Goal: Task Accomplishment & Management: Manage account settings

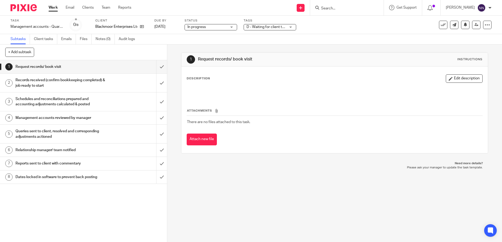
click at [261, 27] on span "D - Waiting for client to answer queries" at bounding box center [277, 27] width 63 height 4
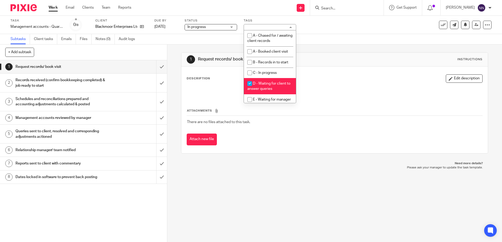
click at [252, 84] on input "checkbox" at bounding box center [250, 84] width 10 height 10
checkbox input "false"
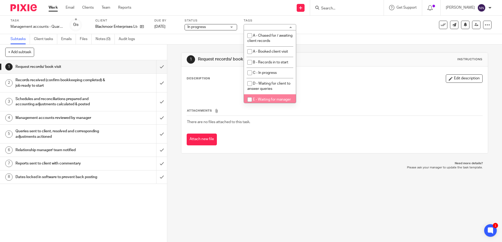
click at [249, 100] on input "checkbox" at bounding box center [250, 100] width 10 height 10
checkbox input "true"
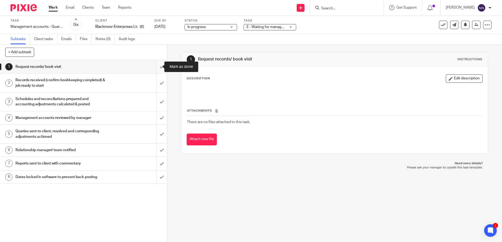
click at [157, 67] on input "submit" at bounding box center [83, 66] width 167 height 13
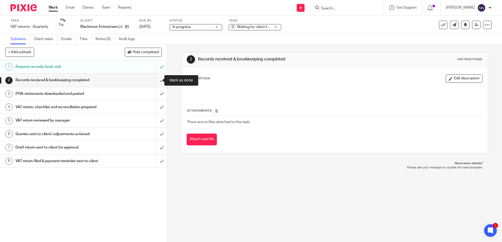
click at [156, 78] on input "submit" at bounding box center [83, 80] width 167 height 13
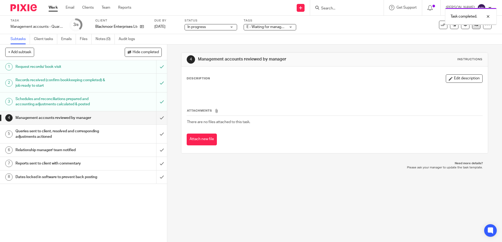
click at [474, 26] on icon at bounding box center [476, 25] width 4 height 4
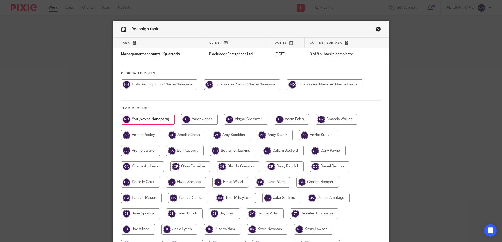
click at [308, 83] on input "radio" at bounding box center [325, 85] width 76 height 10
radio input "true"
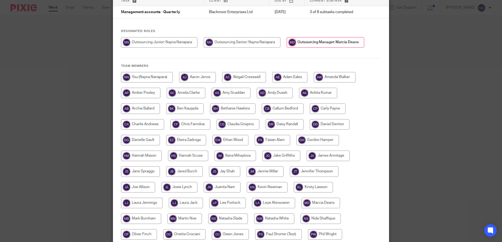
scroll to position [136, 0]
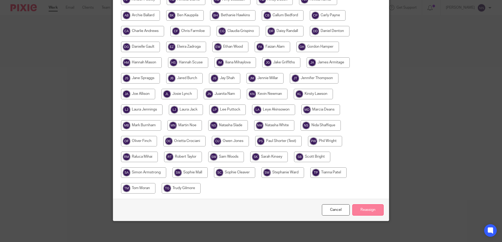
click at [365, 212] on input "Reassign" at bounding box center [367, 210] width 31 height 11
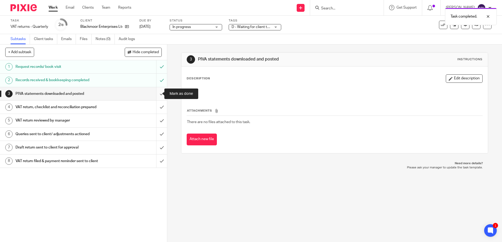
click at [156, 93] on input "submit" at bounding box center [83, 93] width 167 height 13
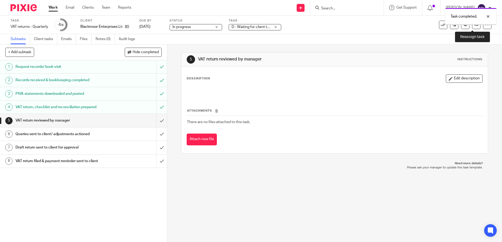
click at [474, 26] on link at bounding box center [476, 25] width 8 height 8
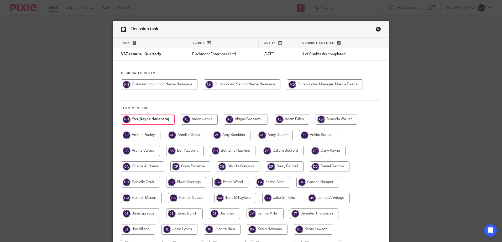
click at [333, 86] on input "radio" at bounding box center [325, 85] width 76 height 10
radio input "true"
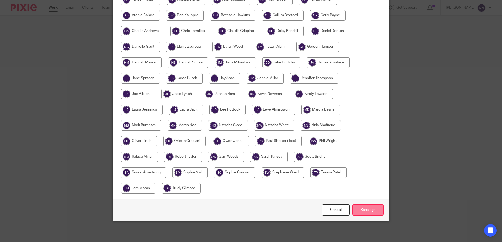
click at [363, 209] on input "Reassign" at bounding box center [367, 210] width 31 height 11
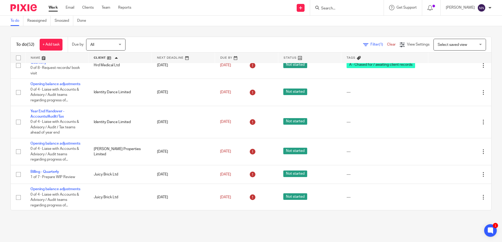
scroll to position [420, 0]
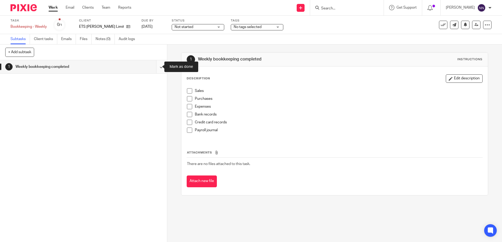
click at [155, 68] on input "submit" at bounding box center [83, 66] width 167 height 13
